Goal: Communication & Community: Connect with others

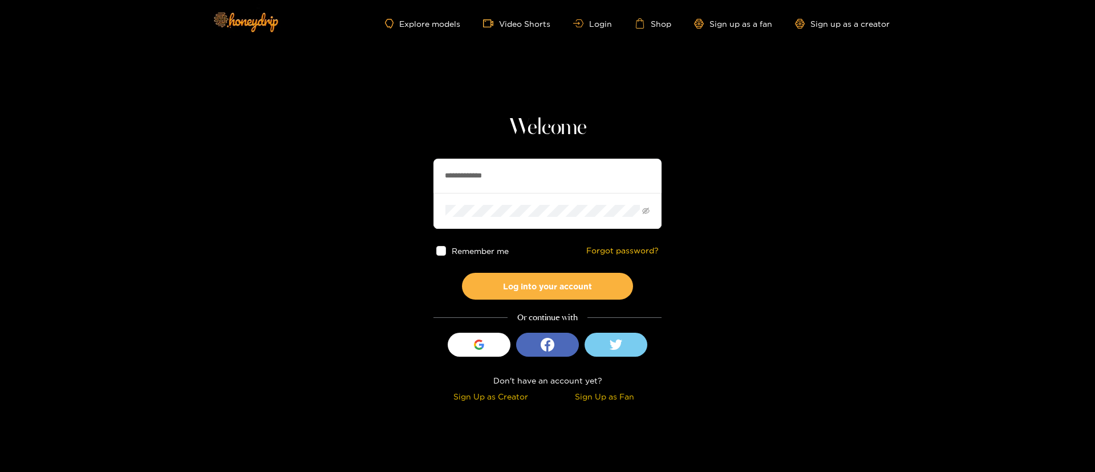
click at [528, 173] on input "**********" at bounding box center [548, 176] width 228 height 34
drag, startPoint x: 528, startPoint y: 173, endPoint x: 414, endPoint y: 85, distance: 144.5
click at [528, 173] on input "**********" at bounding box center [548, 176] width 228 height 34
type input "**********"
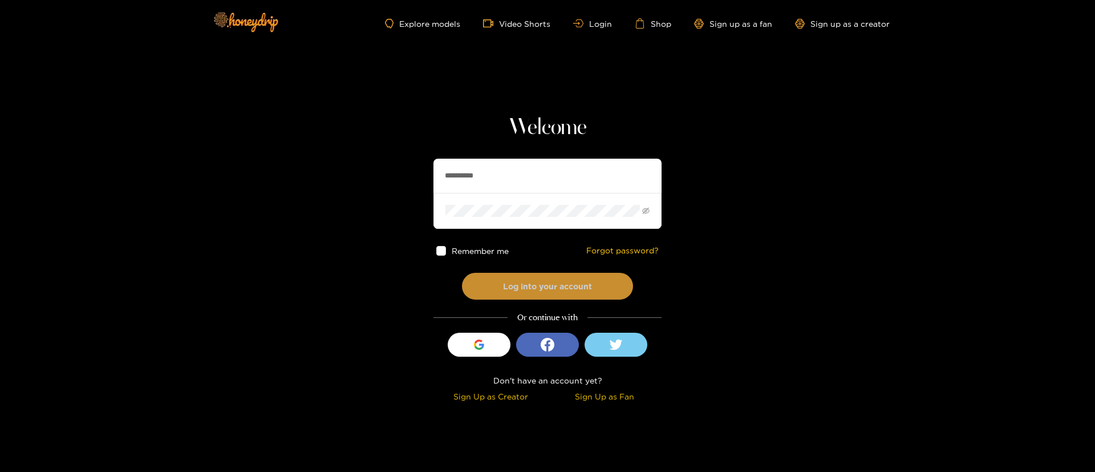
click at [555, 285] on button "Log into your account" at bounding box center [547, 286] width 171 height 27
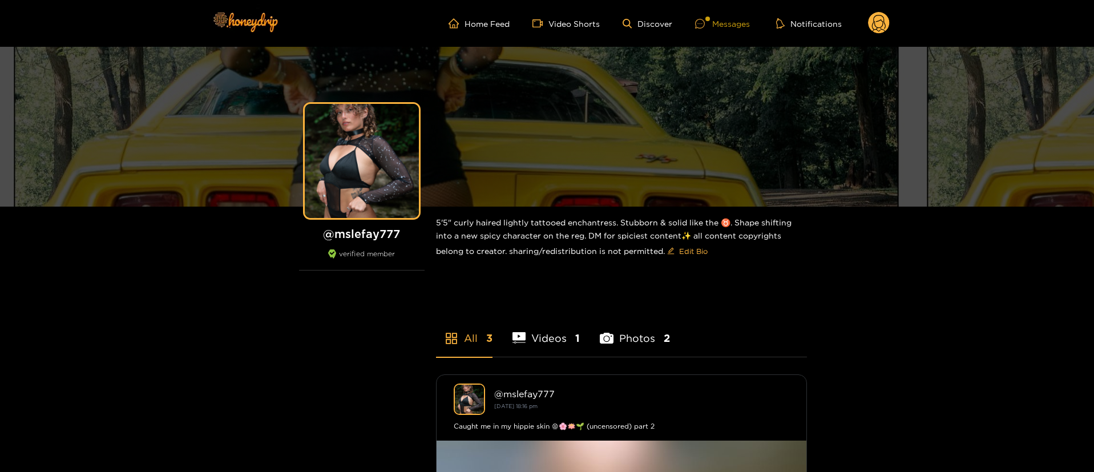
click at [726, 19] on div "Messages" at bounding box center [722, 23] width 55 height 13
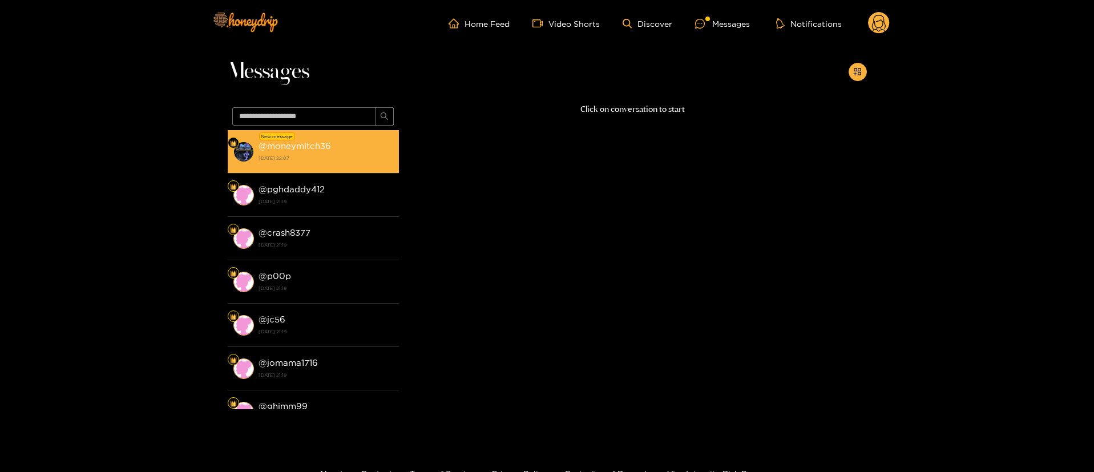
click at [355, 151] on div "@ moneymitch36 [DATE] 22:07" at bounding box center [325, 152] width 135 height 26
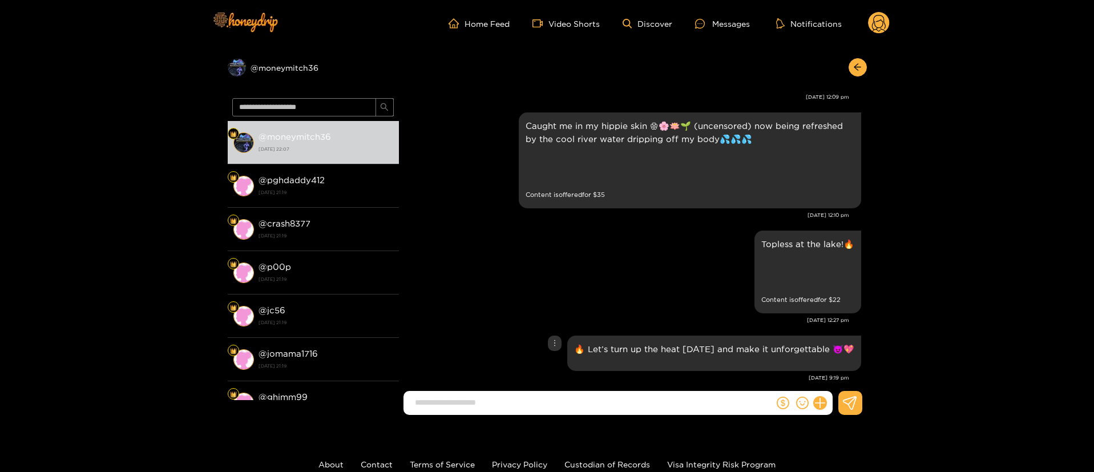
scroll to position [1275, 0]
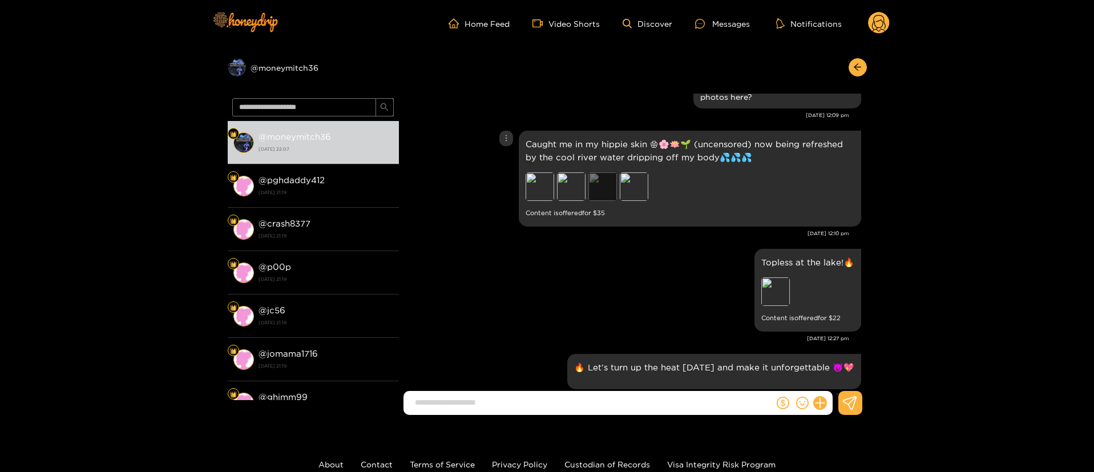
click at [590, 184] on div "Preview" at bounding box center [602, 186] width 29 height 29
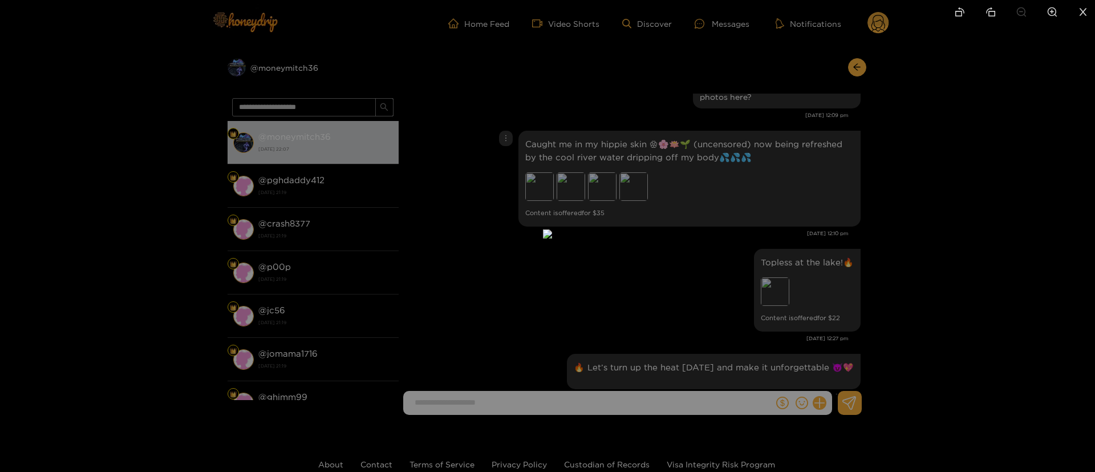
click at [879, 200] on div at bounding box center [547, 236] width 1095 height 472
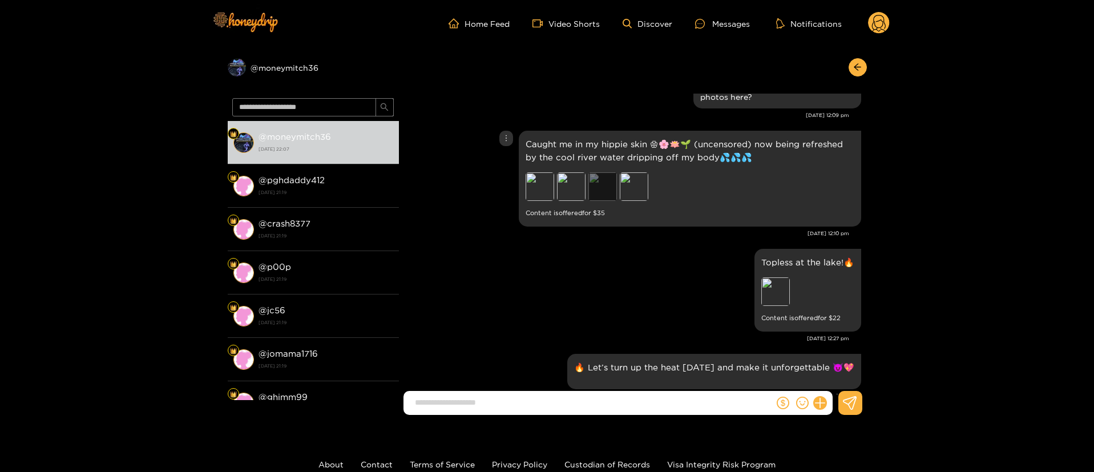
click at [597, 186] on div "Preview" at bounding box center [602, 186] width 29 height 29
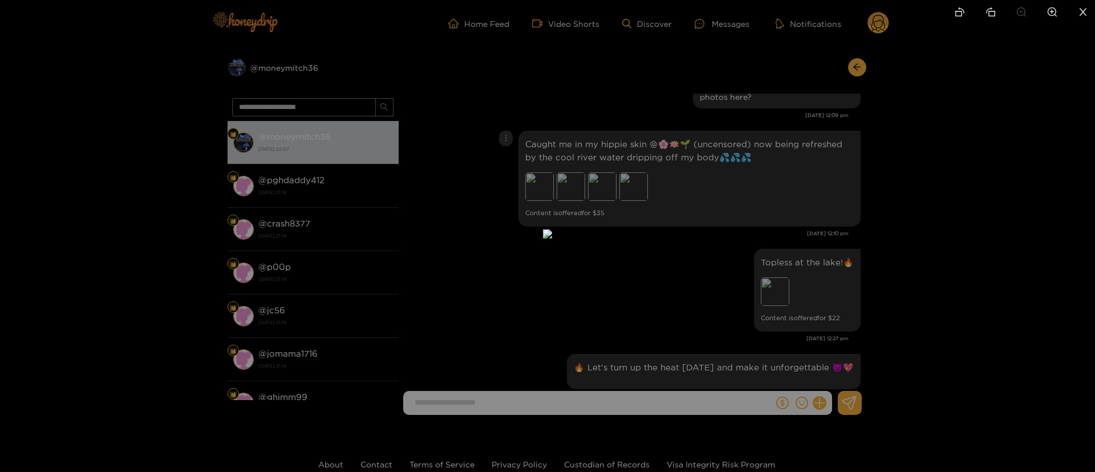
click at [736, 185] on div at bounding box center [547, 236] width 1095 height 472
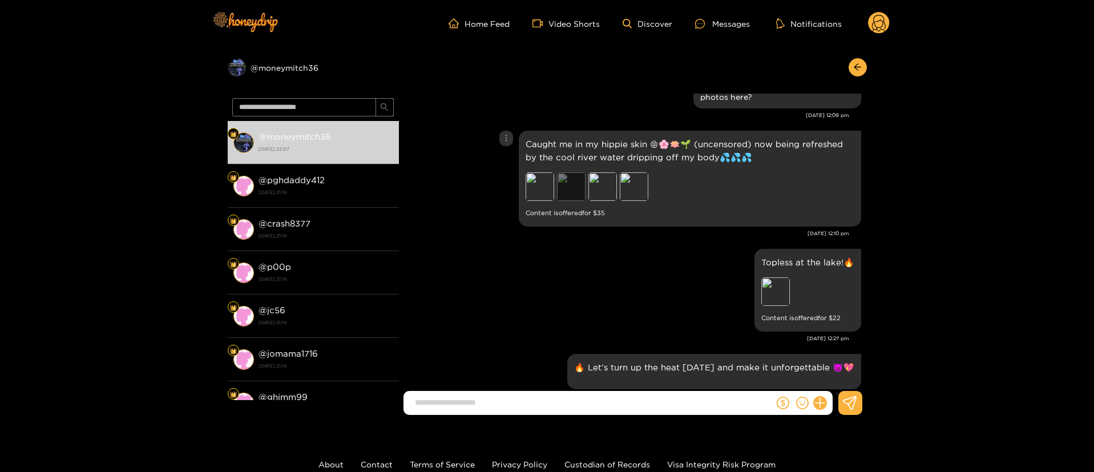
click at [569, 195] on div "Preview" at bounding box center [571, 186] width 29 height 29
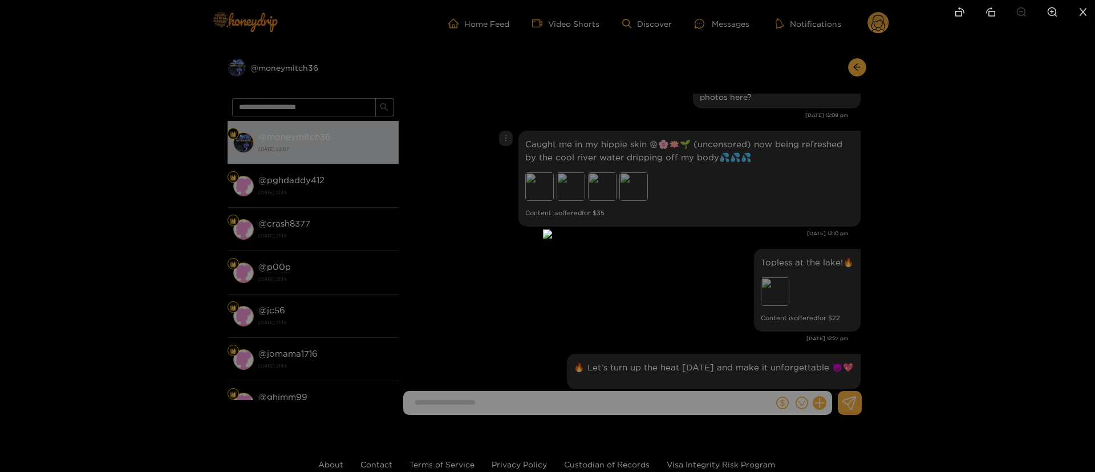
click at [746, 176] on div at bounding box center [547, 236] width 1095 height 472
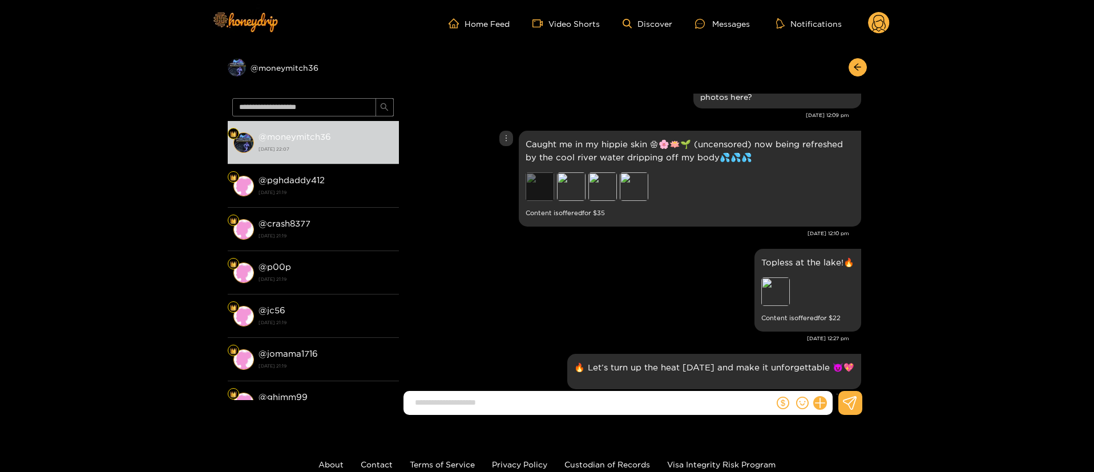
click at [551, 185] on div "Preview" at bounding box center [539, 186] width 29 height 29
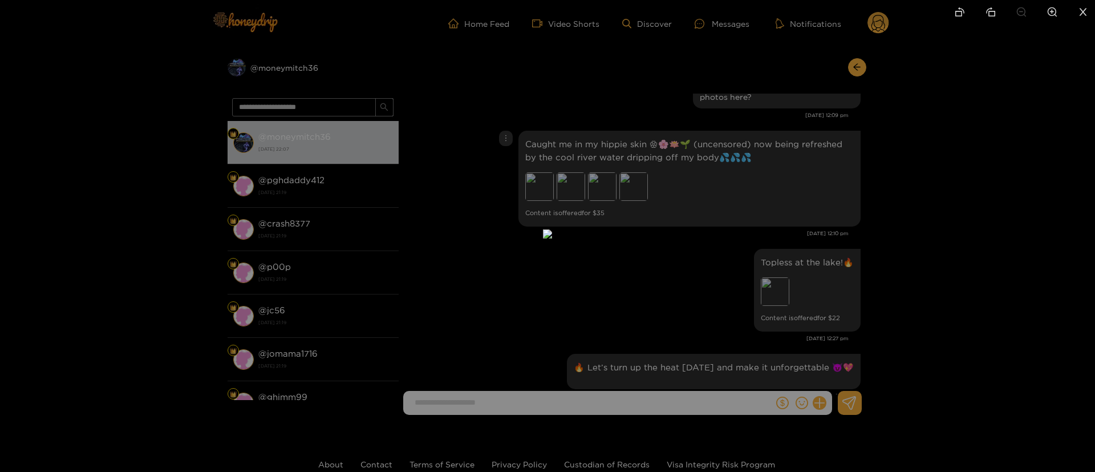
click at [729, 182] on div at bounding box center [547, 236] width 1095 height 472
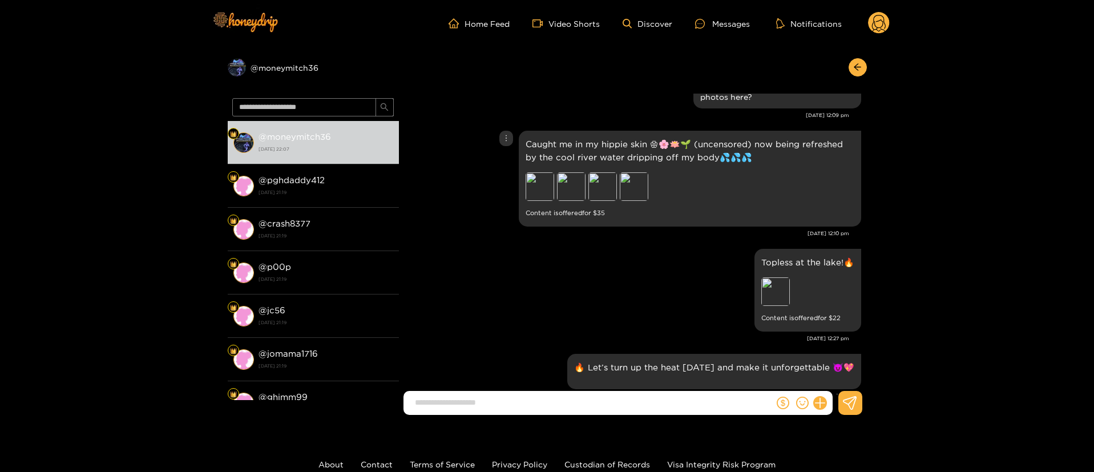
click at [648, 191] on div "Preview Preview Preview Preview" at bounding box center [605, 187] width 160 height 31
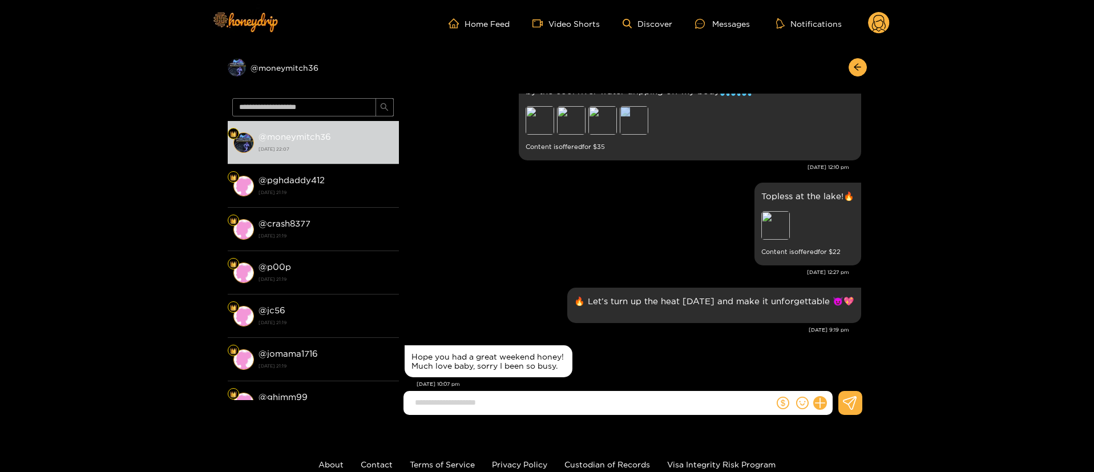
scroll to position [1360, 0]
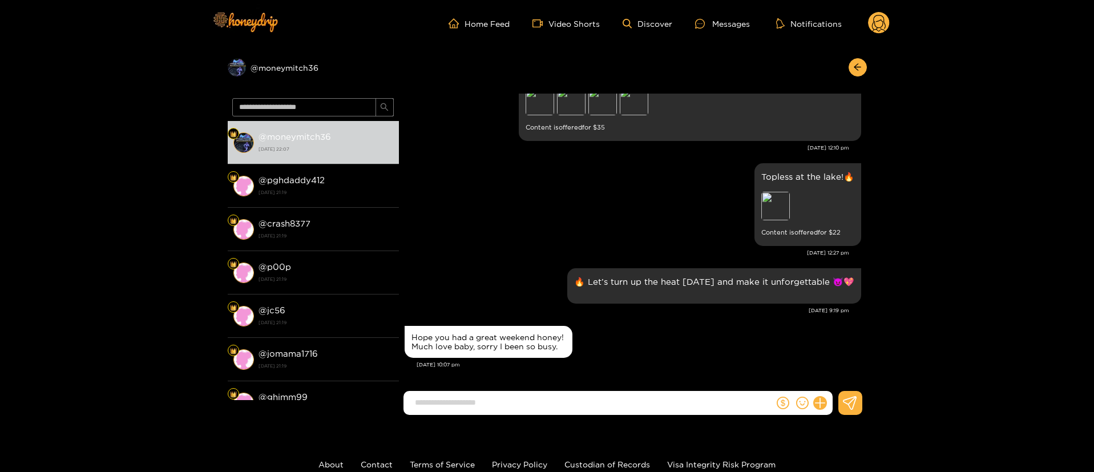
click at [489, 401] on input at bounding box center [591, 402] width 365 height 19
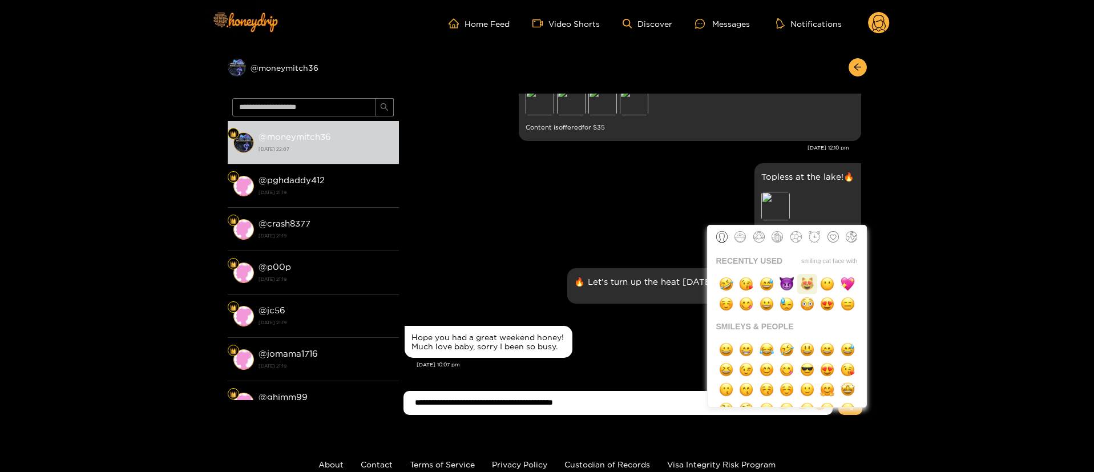
click at [800, 285] on img "button" at bounding box center [807, 284] width 14 height 14
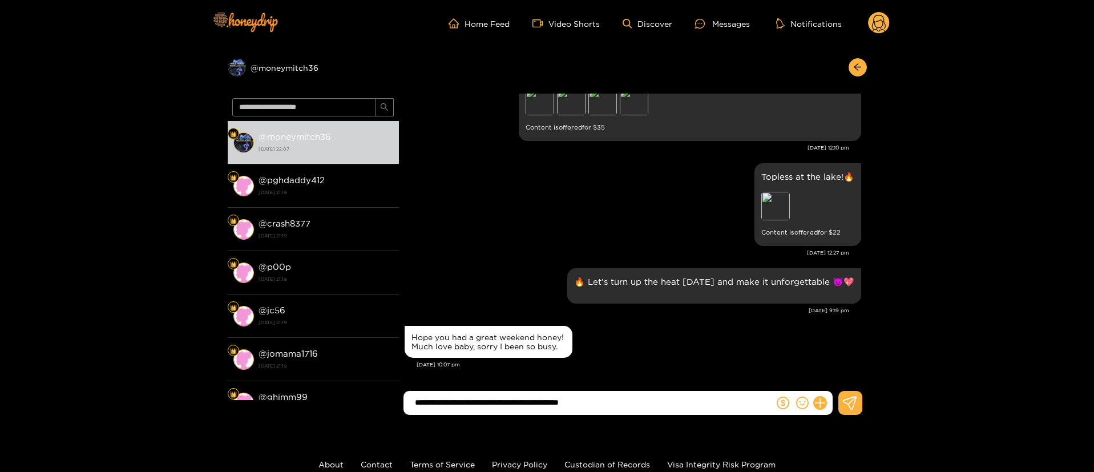
click at [664, 400] on input "**********" at bounding box center [591, 402] width 365 height 19
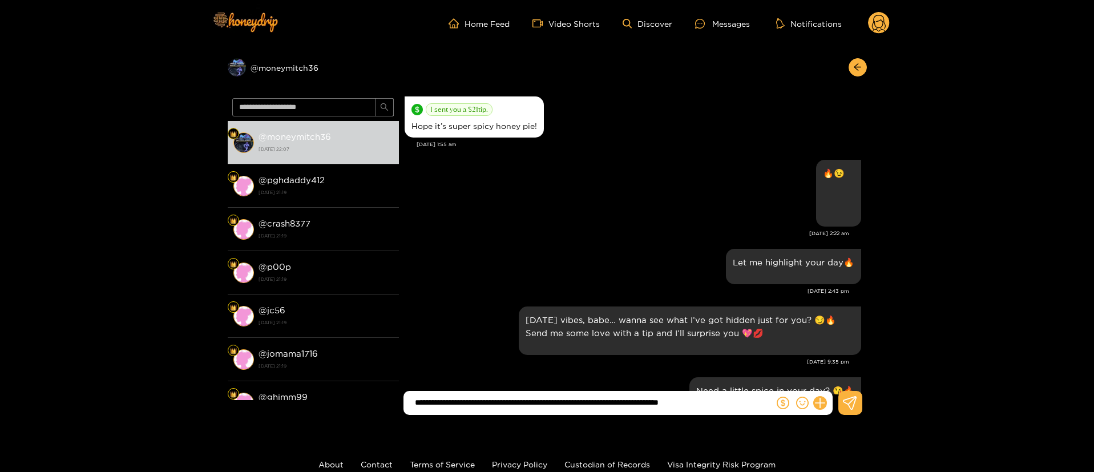
scroll to position [1157, 0]
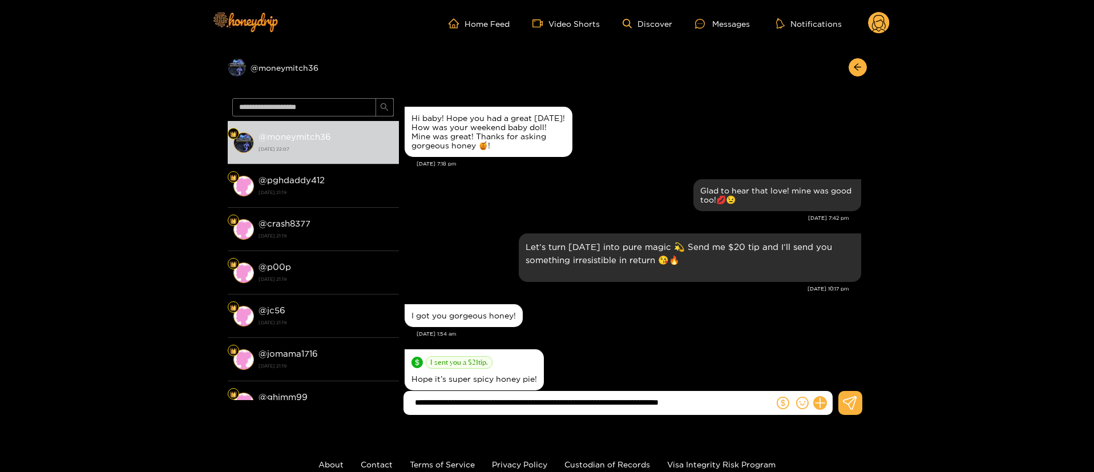
type input "**********"
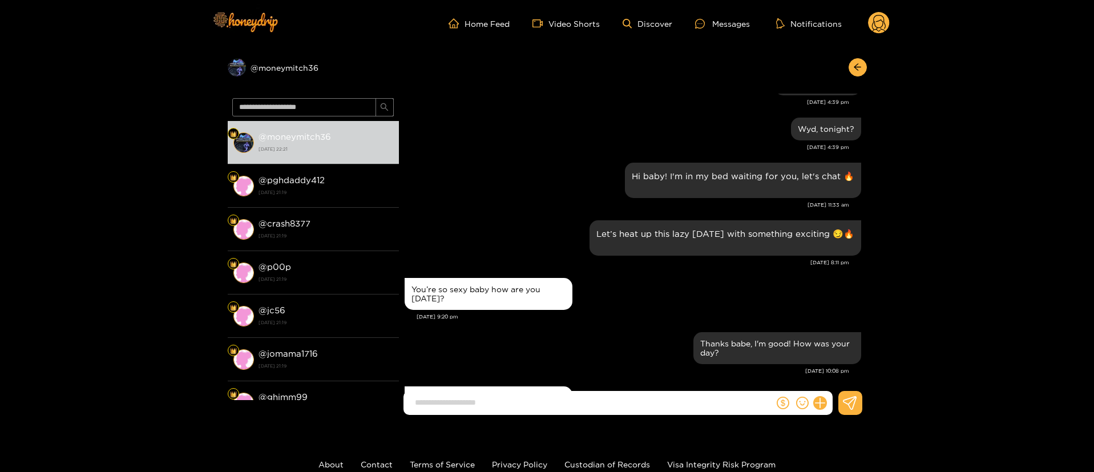
scroll to position [2134, 0]
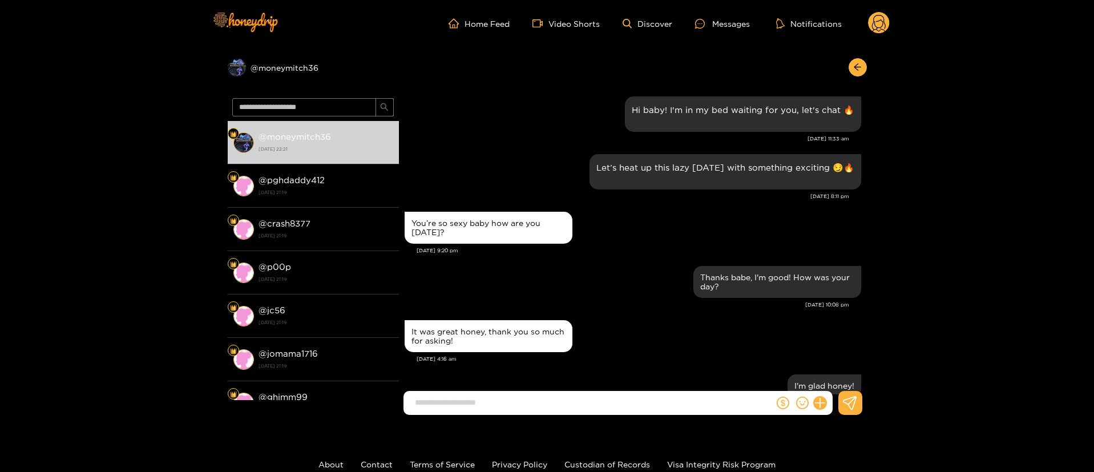
click at [886, 27] on circle at bounding box center [879, 23] width 22 height 22
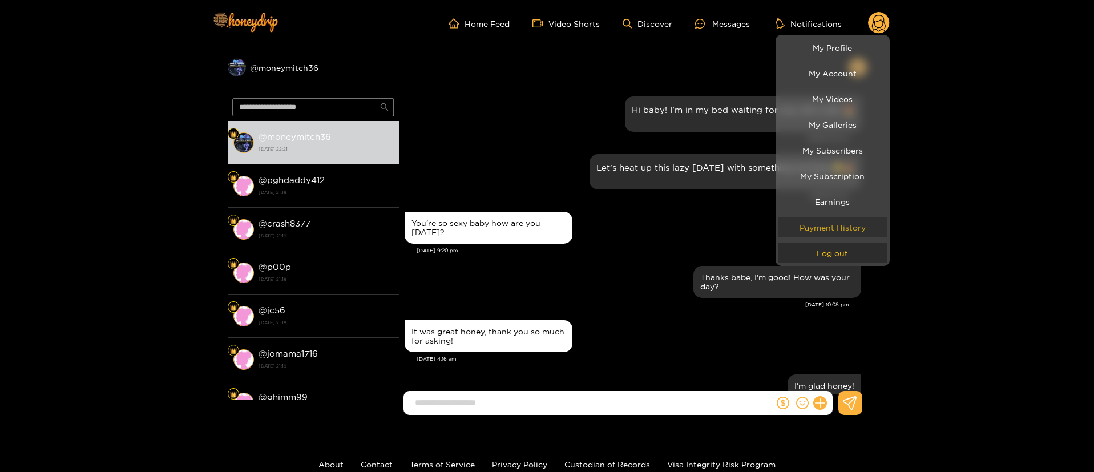
drag, startPoint x: 832, startPoint y: 258, endPoint x: 780, endPoint y: 221, distance: 64.1
click at [832, 258] on button "Log out" at bounding box center [832, 253] width 108 height 20
